Goal: Connect with others: Establish contact or relationships with other users

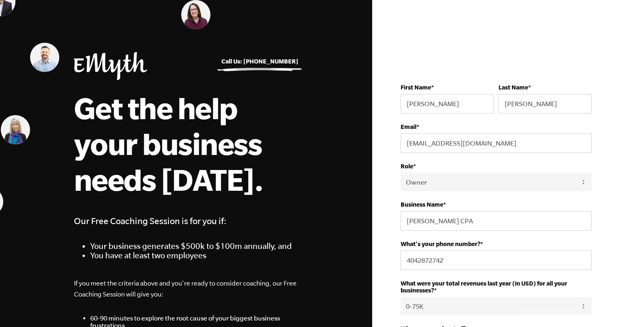
select select "Owner"
select select "0-75K"
select select "United States"
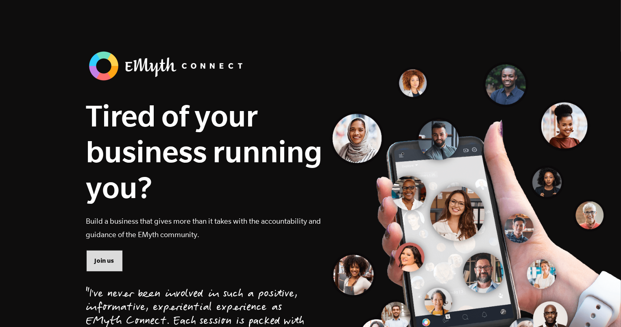
click at [101, 261] on span "Join us" at bounding box center [105, 260] width 20 height 9
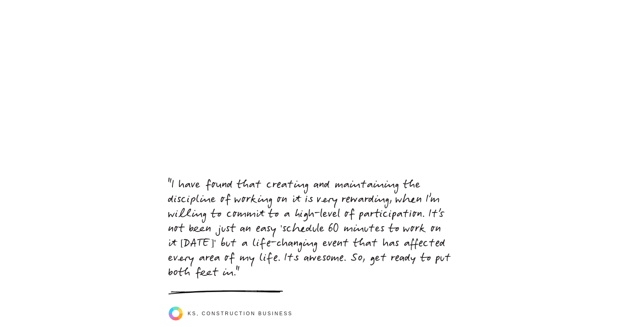
scroll to position [3688, 0]
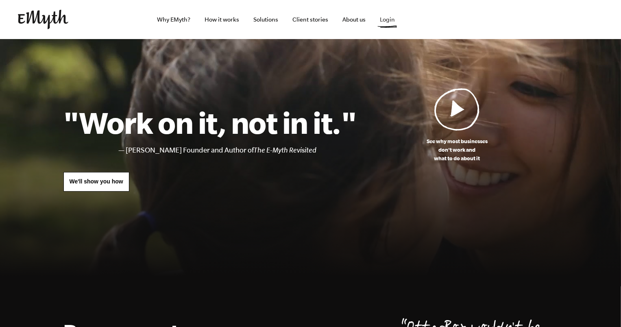
click at [392, 21] on link "Login" at bounding box center [387, 19] width 28 height 39
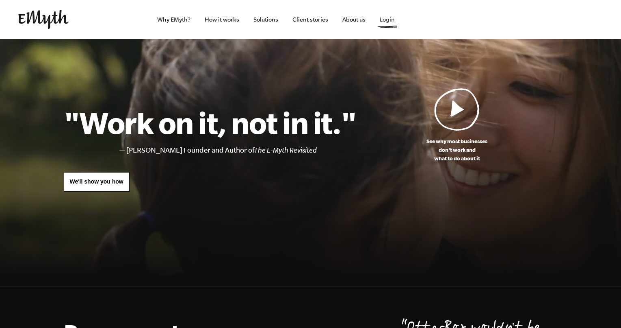
click at [391, 19] on link "Login" at bounding box center [387, 19] width 28 height 39
